Goal: Task Accomplishment & Management: Manage account settings

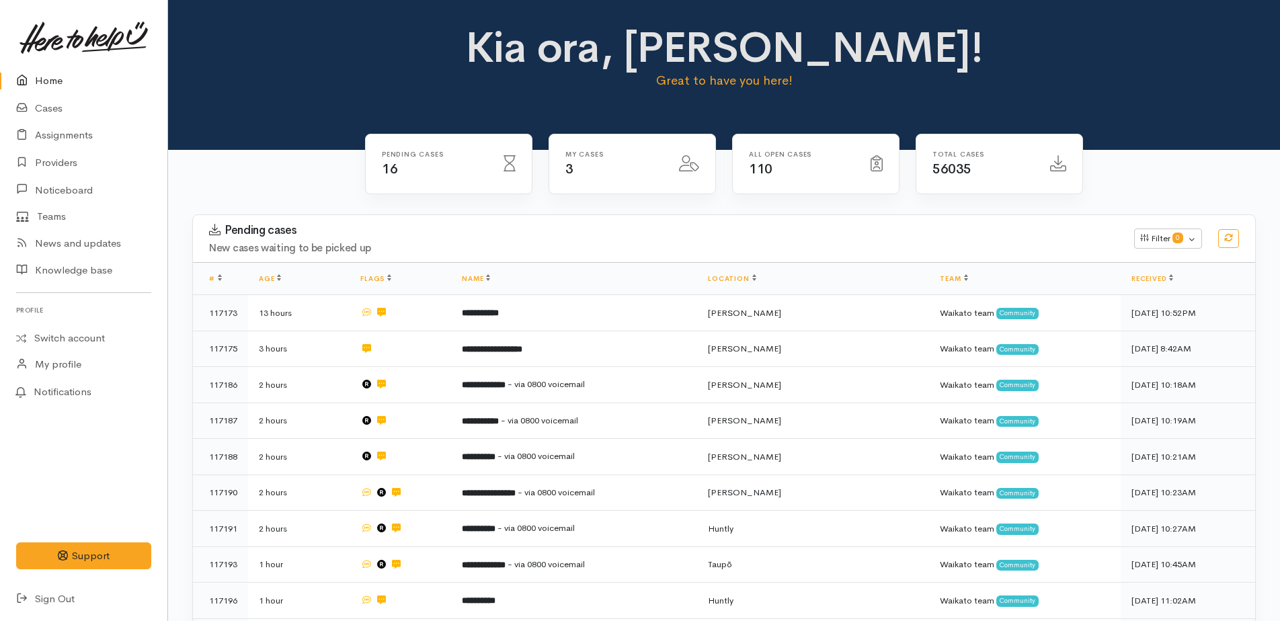
click at [966, 76] on p "Great to have you here!" at bounding box center [724, 80] width 524 height 19
click at [44, 86] on link "Home" at bounding box center [83, 81] width 167 height 28
click at [48, 85] on link "Home" at bounding box center [83, 81] width 167 height 28
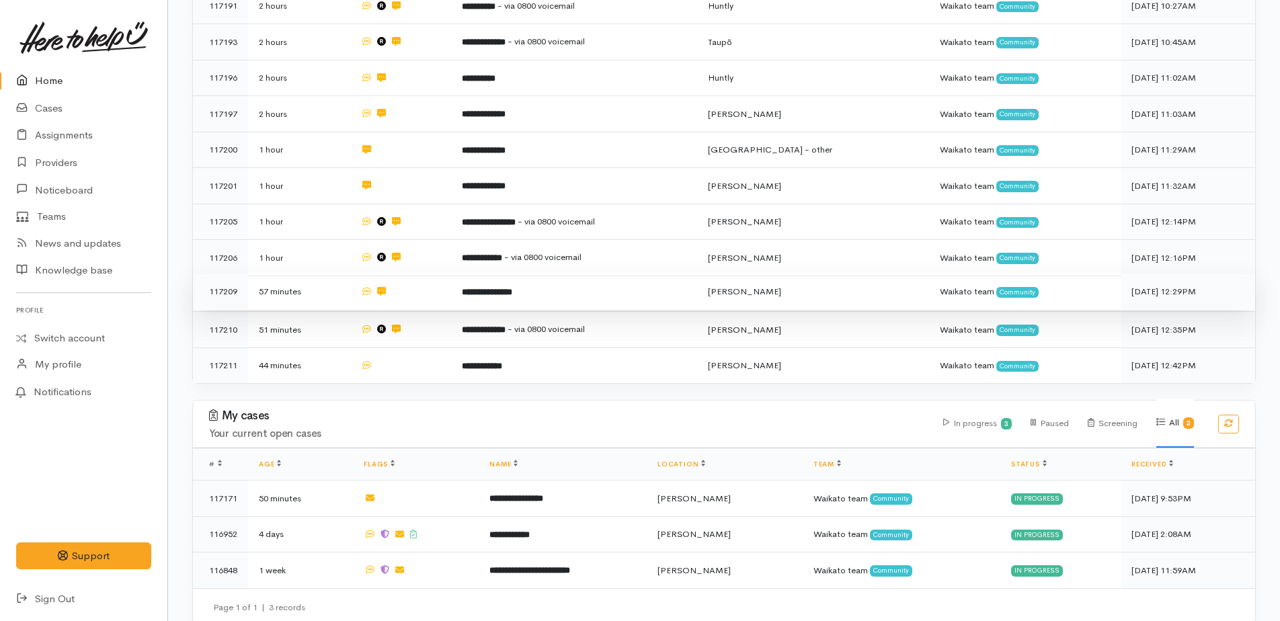
scroll to position [492, 0]
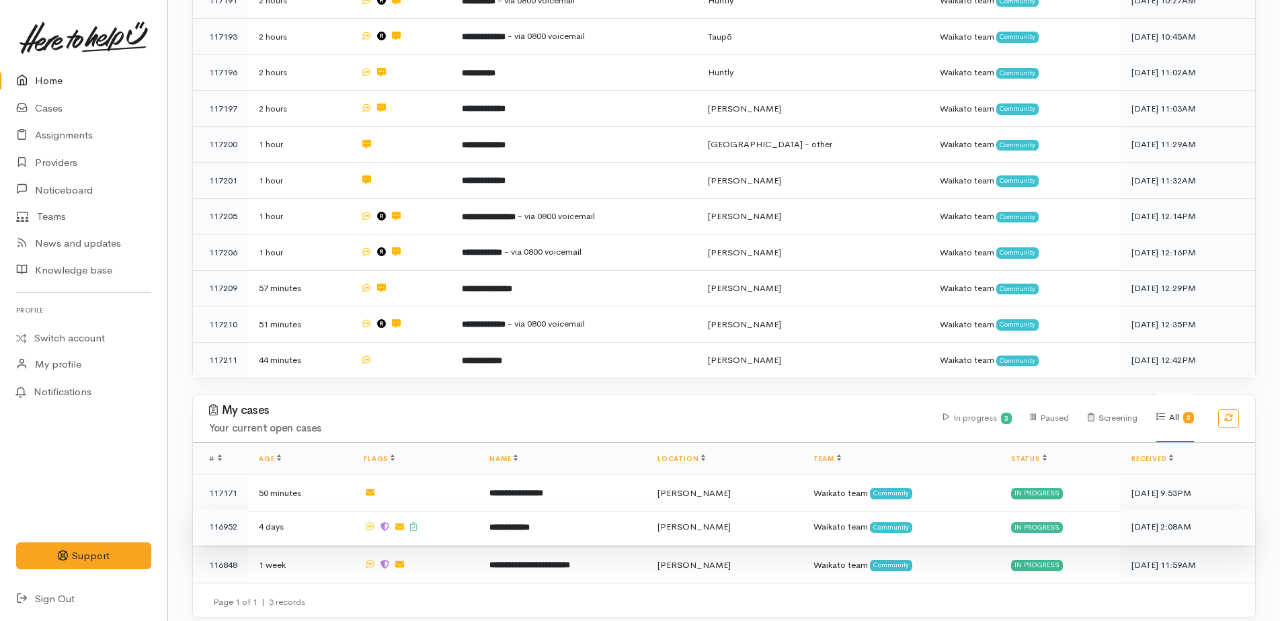
click at [530, 523] on b "**********" at bounding box center [509, 527] width 40 height 9
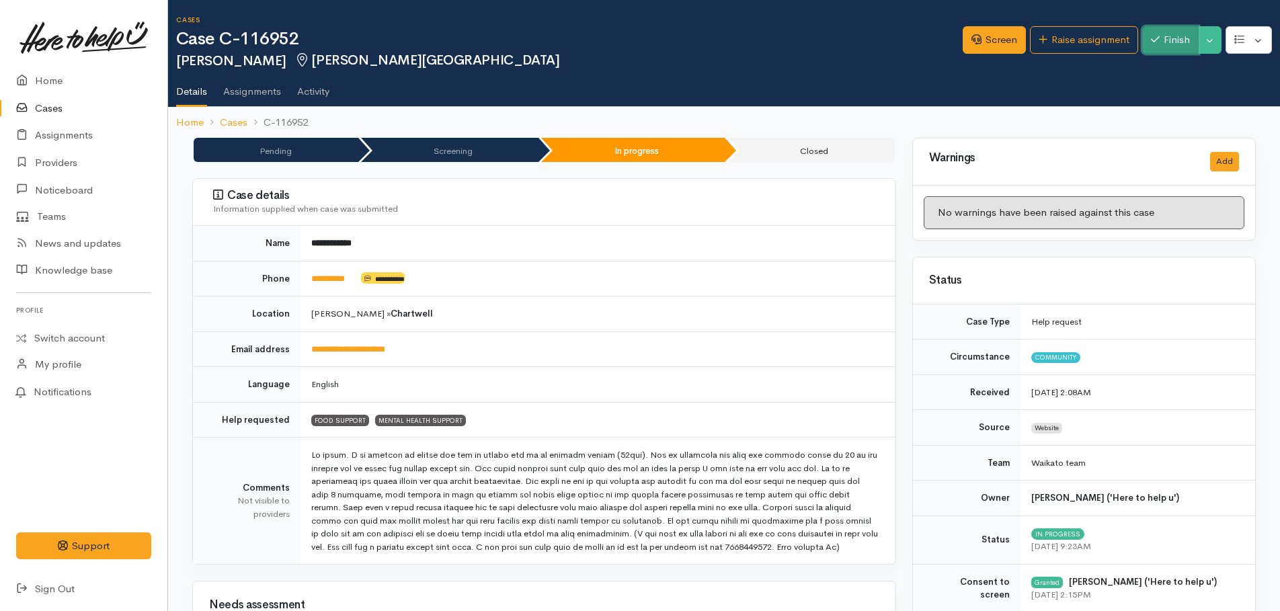
click at [1185, 36] on button "Finish" at bounding box center [1170, 40] width 56 height 28
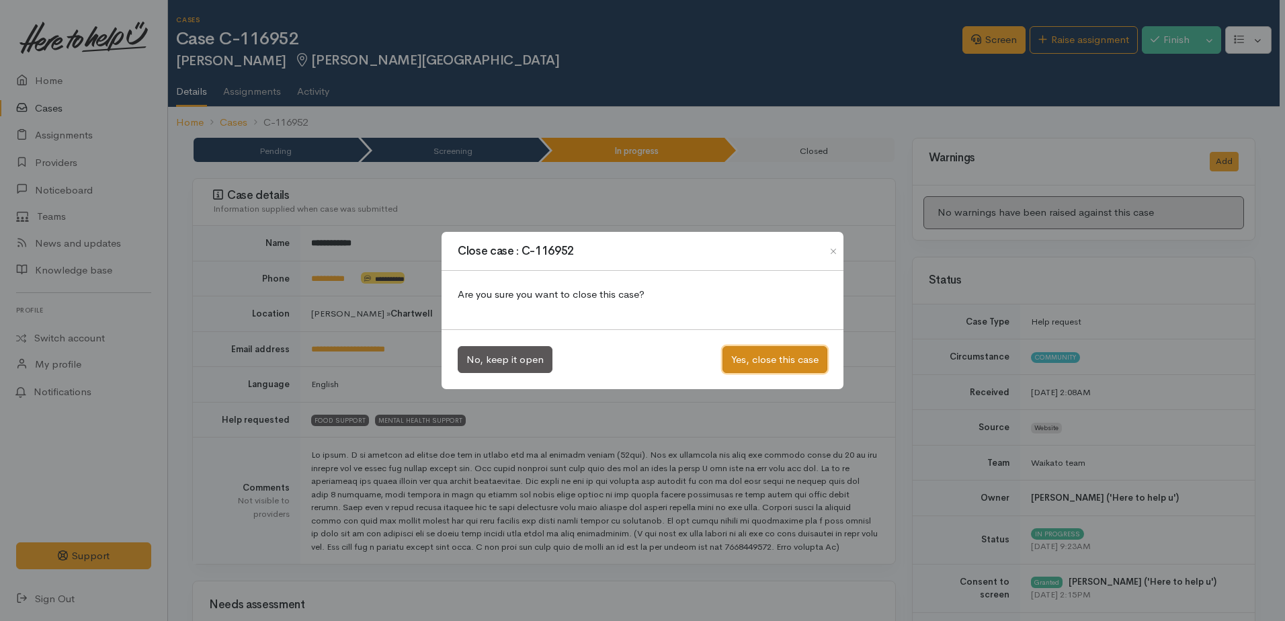
click at [779, 357] on button "Yes, close this case" at bounding box center [774, 360] width 105 height 28
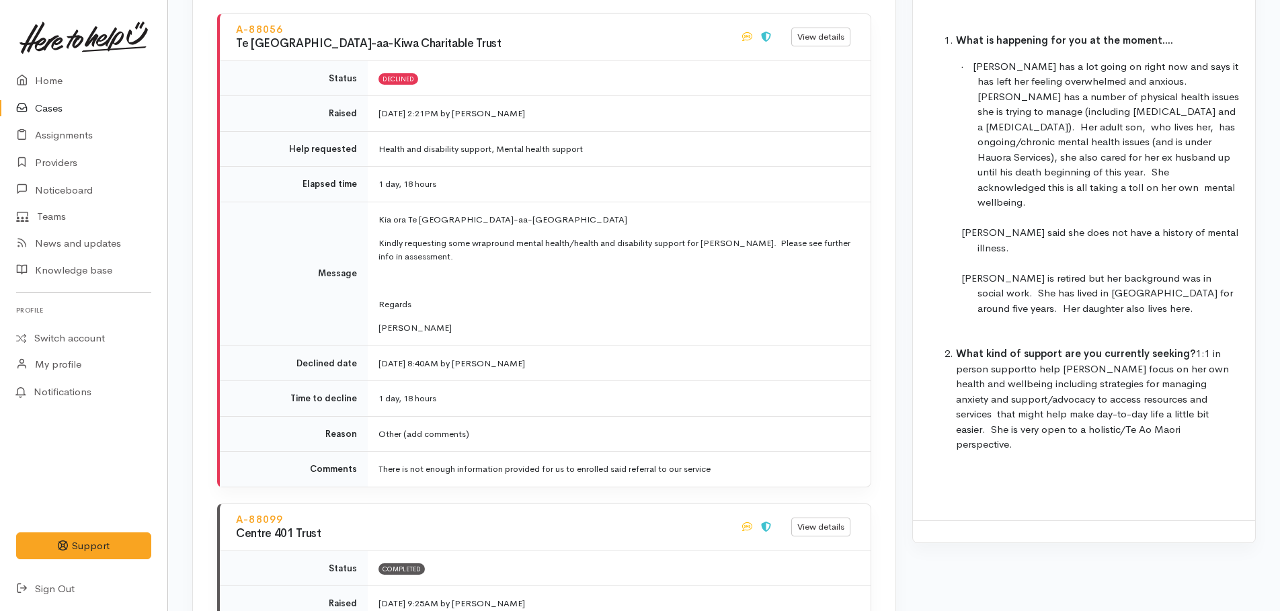
scroll to position [1489, 0]
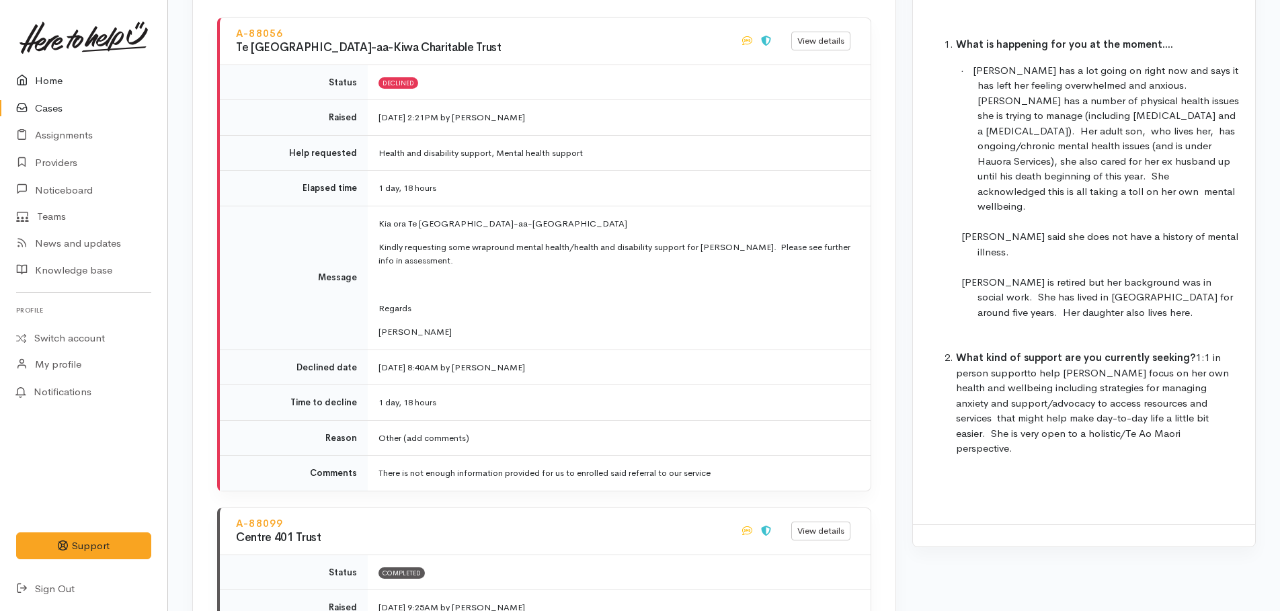
click at [44, 82] on link "Home" at bounding box center [83, 81] width 167 height 28
